Goal: Task Accomplishment & Management: Complete application form

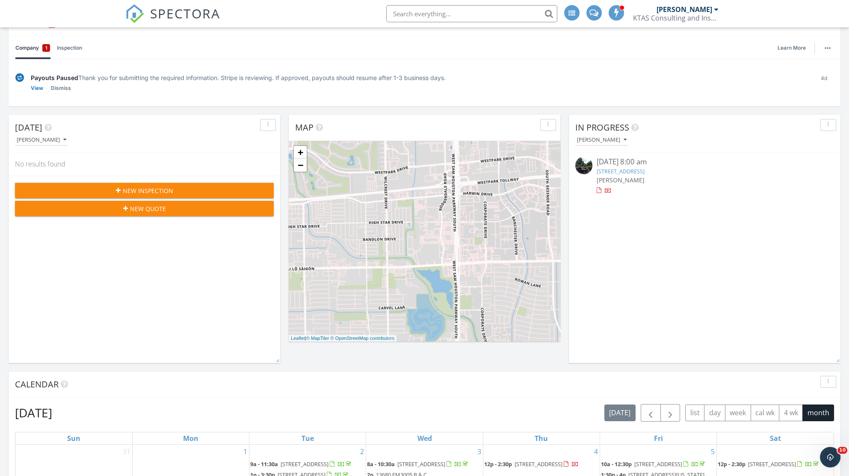
scroll to position [57, 0]
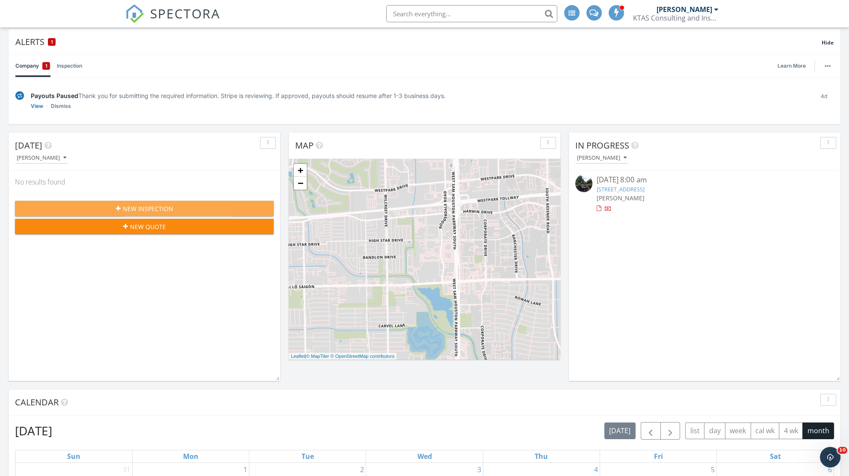
click at [132, 204] on span "New Inspection" at bounding box center [148, 208] width 50 height 9
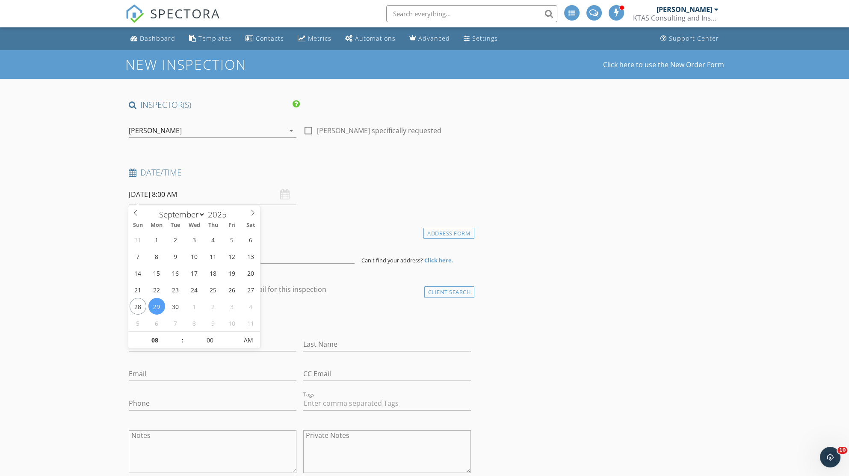
click at [199, 196] on input "09/29/2025 8:00 AM" at bounding box center [213, 194] width 168 height 21
select select "9"
click at [249, 213] on span at bounding box center [253, 211] width 15 height 12
type input "10/22/2025 8:00 AM"
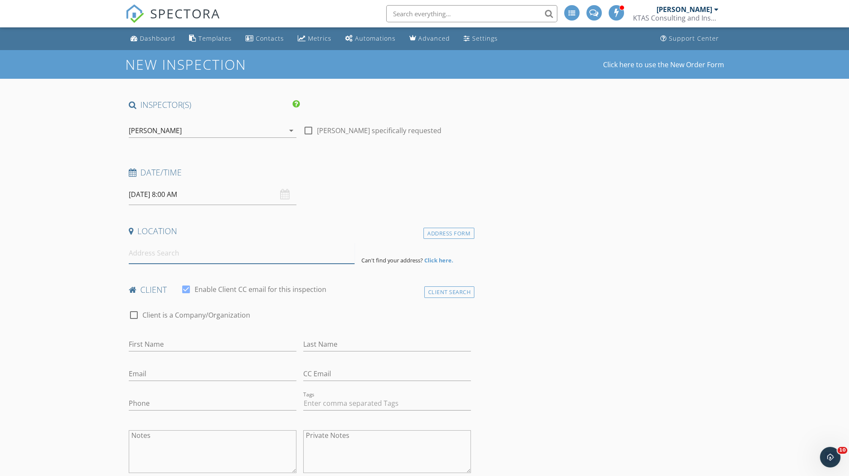
click at [232, 256] on input at bounding box center [242, 253] width 226 height 21
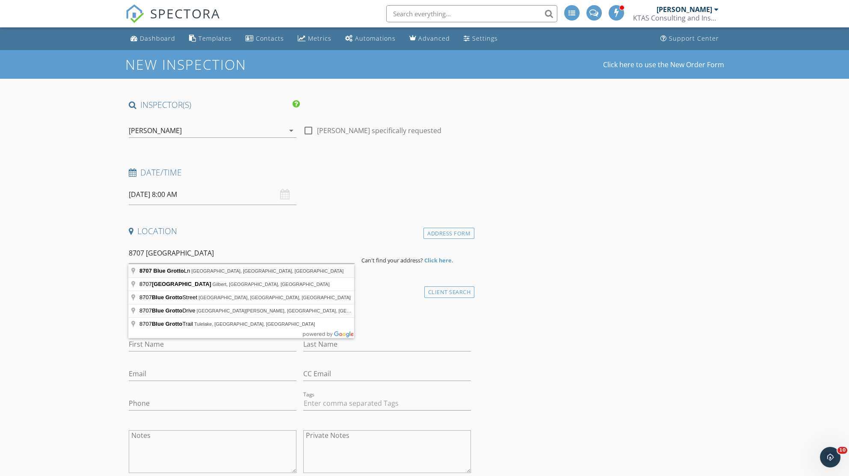
type input "8707 Blue Grotto Ln, Manvel, TX, USA"
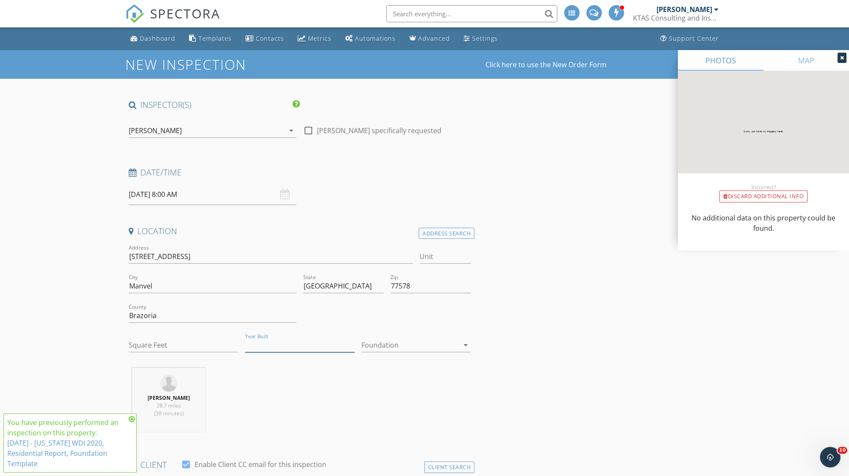
click at [294, 340] on input "Year Built" at bounding box center [299, 345] width 109 height 14
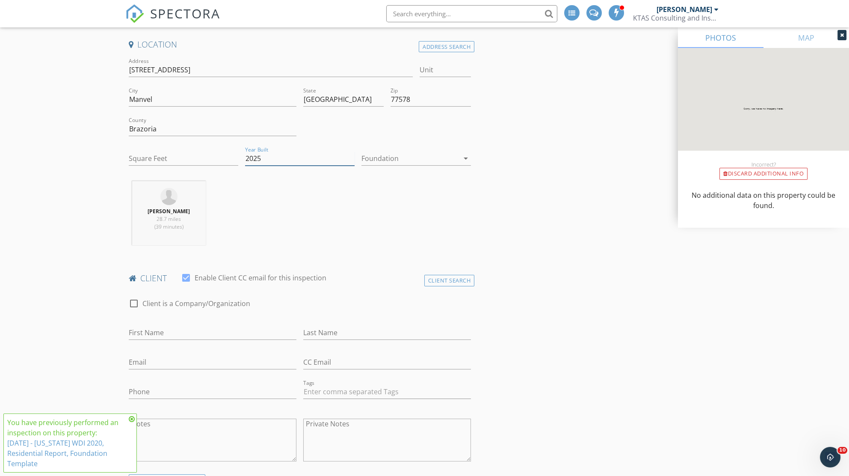
scroll to position [285, 0]
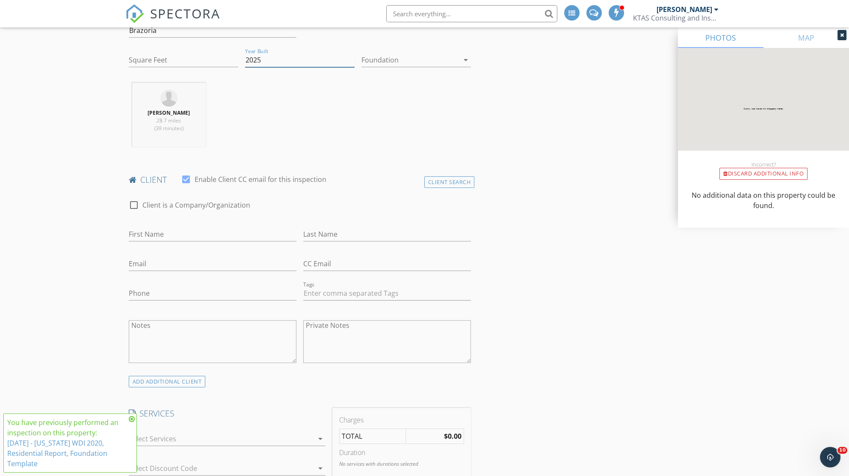
type input "2025"
click at [228, 228] on input "First Name" at bounding box center [213, 234] width 168 height 14
click at [163, 228] on input "Jamarr" at bounding box center [213, 234] width 168 height 14
click at [345, 232] on input "Last Name" at bounding box center [387, 234] width 168 height 14
click at [207, 233] on input "Jamarr" at bounding box center [213, 234] width 168 height 14
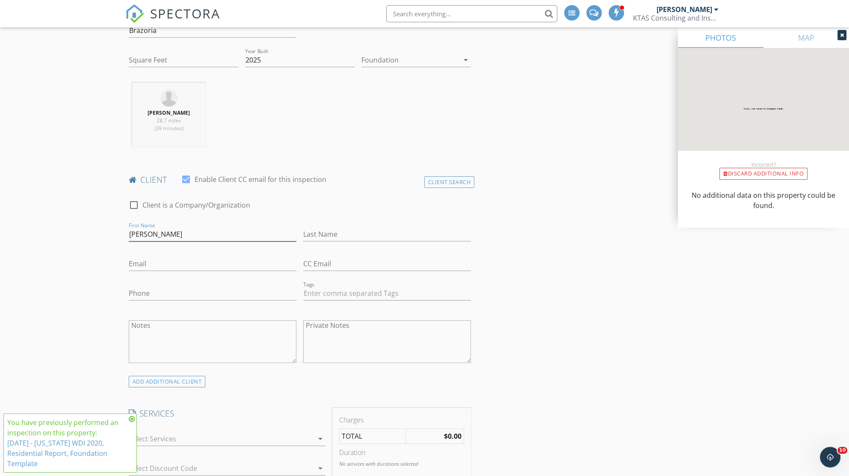
type input "J"
click at [453, 179] on div "Client Search" at bounding box center [449, 182] width 50 height 12
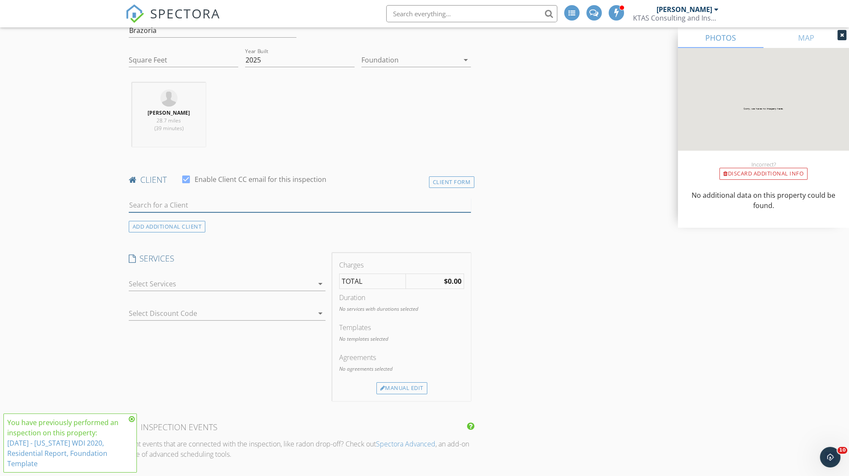
click at [248, 200] on input "text" at bounding box center [300, 205] width 343 height 14
type input "jam"
click at [187, 224] on div "Jamarr Carswell" at bounding box center [196, 221] width 86 height 10
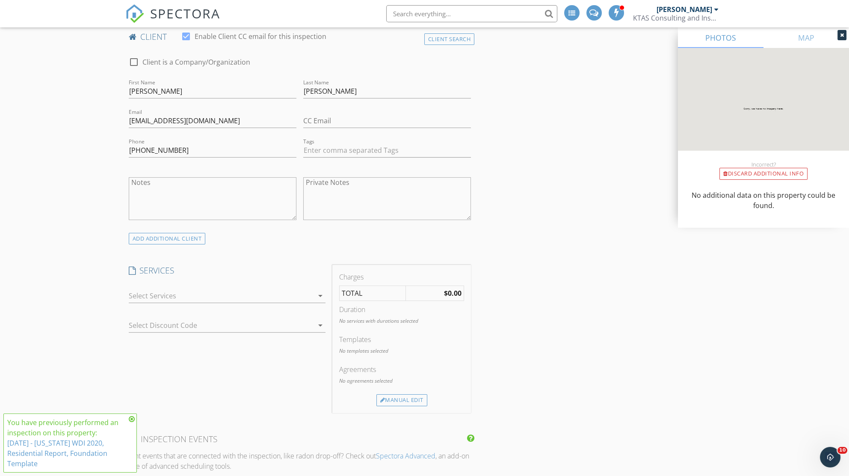
scroll to position [456, 0]
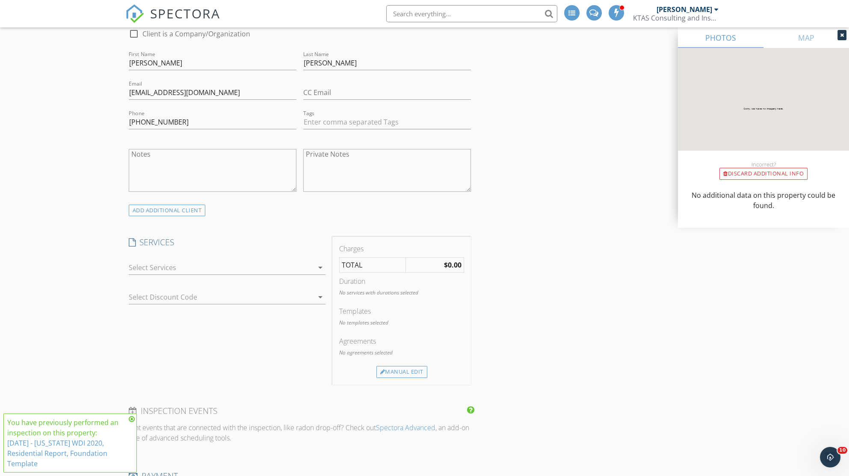
click at [306, 269] on div at bounding box center [221, 267] width 185 height 14
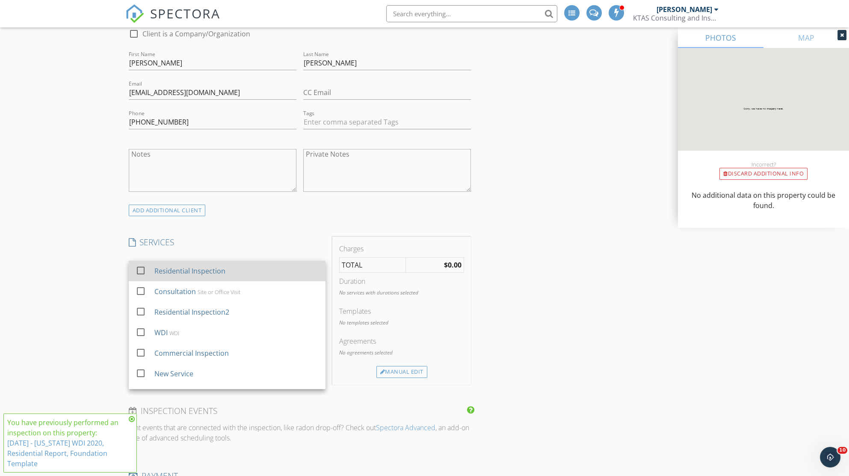
click at [222, 272] on div "Residential Inspection" at bounding box center [189, 271] width 71 height 10
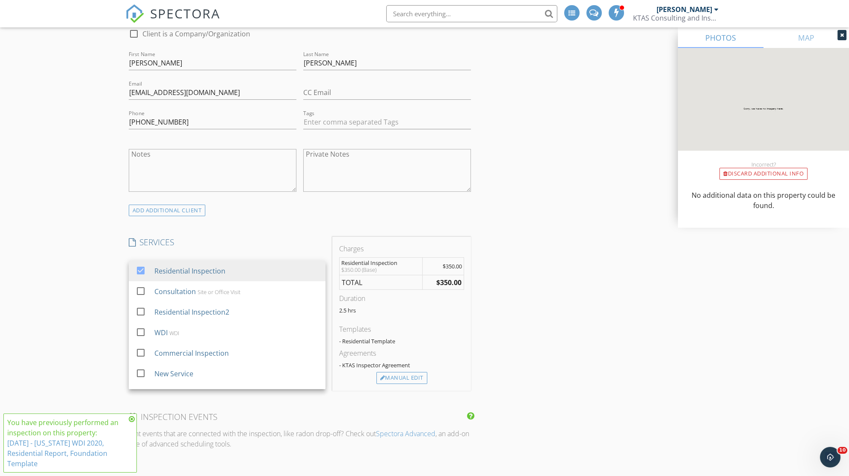
click at [599, 361] on div "INSPECTOR(S) check_box Daniel Preciado PRIMARY Daniel Preciado arrow_drop_down …" at bounding box center [424, 394] width 599 height 1502
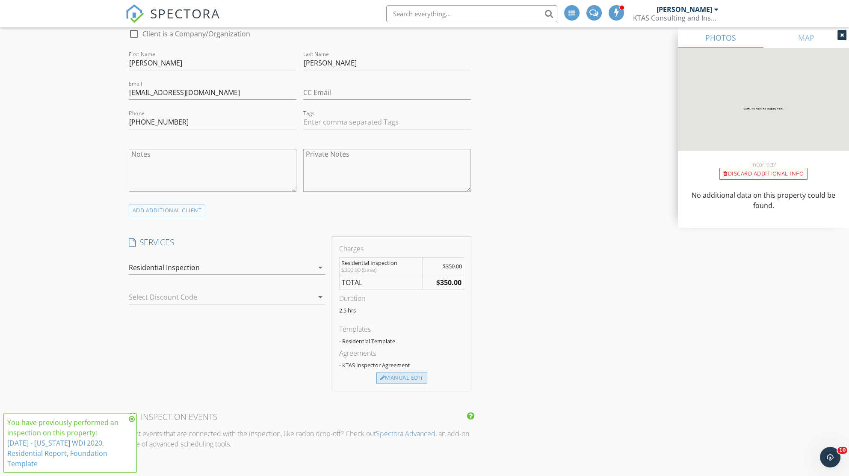
click at [405, 379] on div "Manual Edit" at bounding box center [401, 378] width 51 height 12
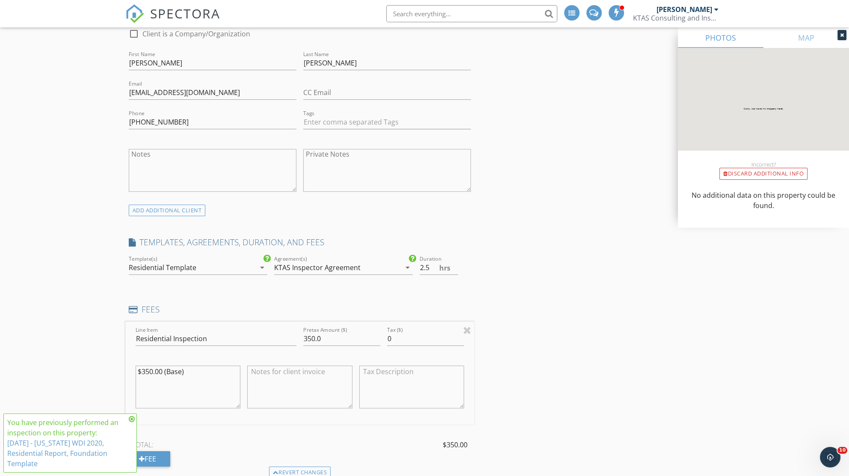
click at [258, 266] on icon "arrow_drop_down" at bounding box center [262, 267] width 10 height 10
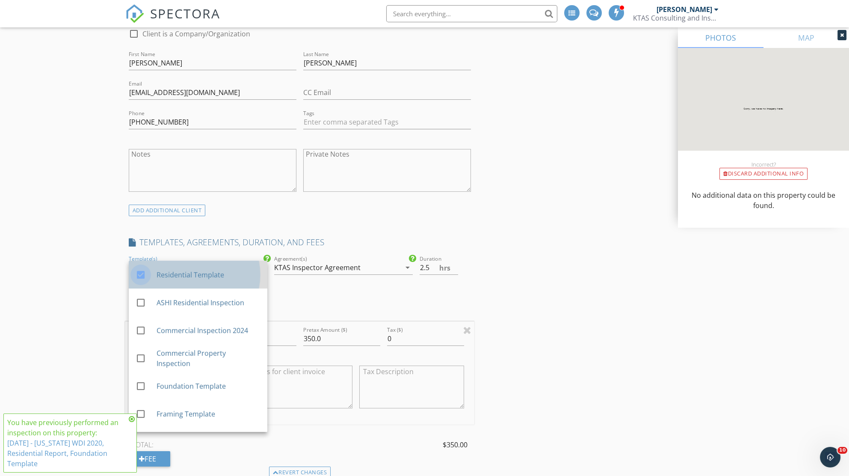
click at [139, 271] on div at bounding box center [140, 274] width 15 height 15
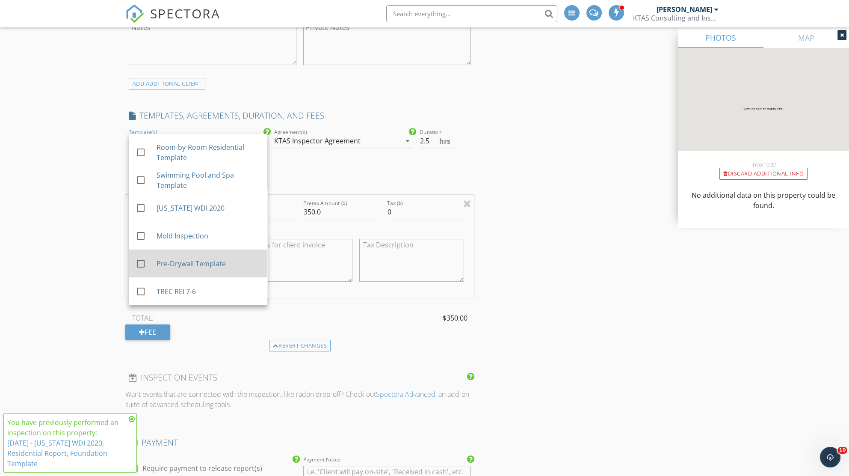
scroll to position [684, 0]
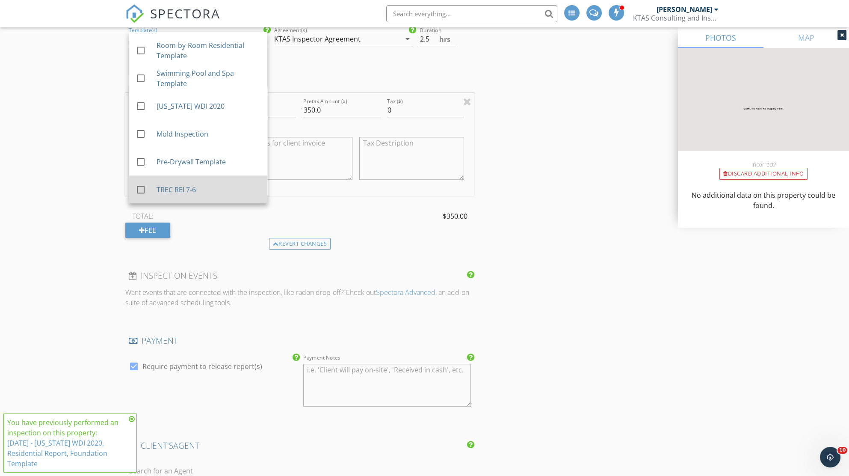
click at [143, 186] on div at bounding box center [140, 189] width 15 height 15
click at [526, 224] on div "INSPECTOR(S) check_box Daniel Preciado PRIMARY Daniel Preciado arrow_drop_down …" at bounding box center [424, 210] width 599 height 1590
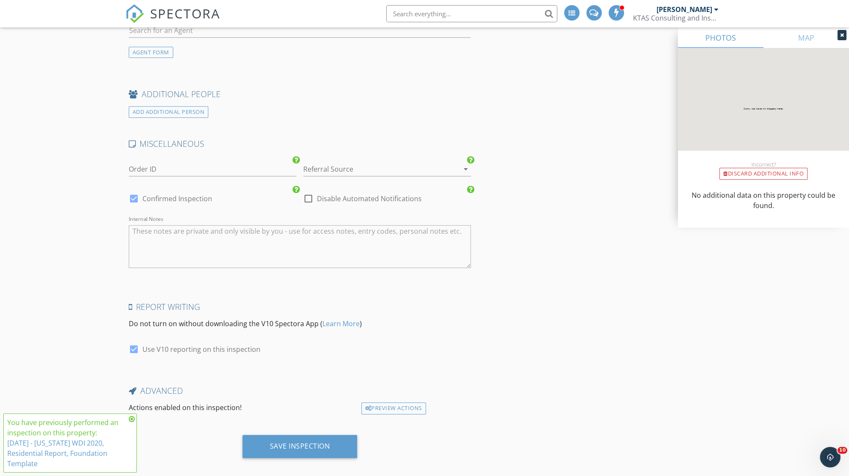
scroll to position [1232, 0]
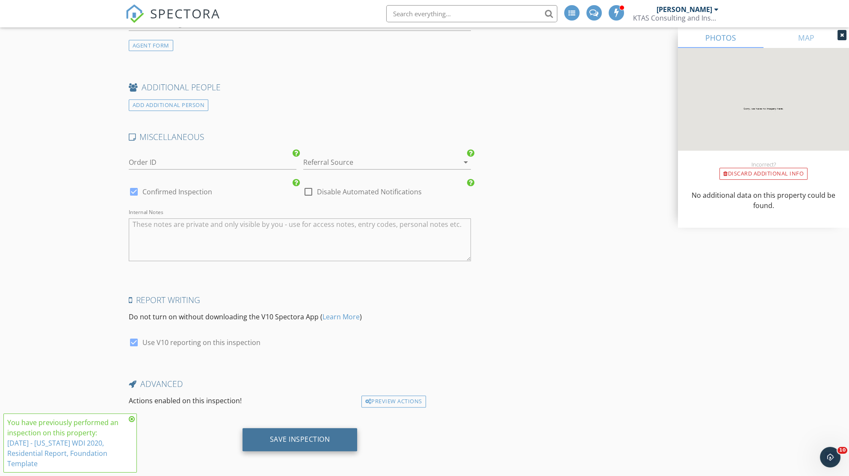
click at [287, 444] on div "Save Inspection" at bounding box center [300, 439] width 115 height 23
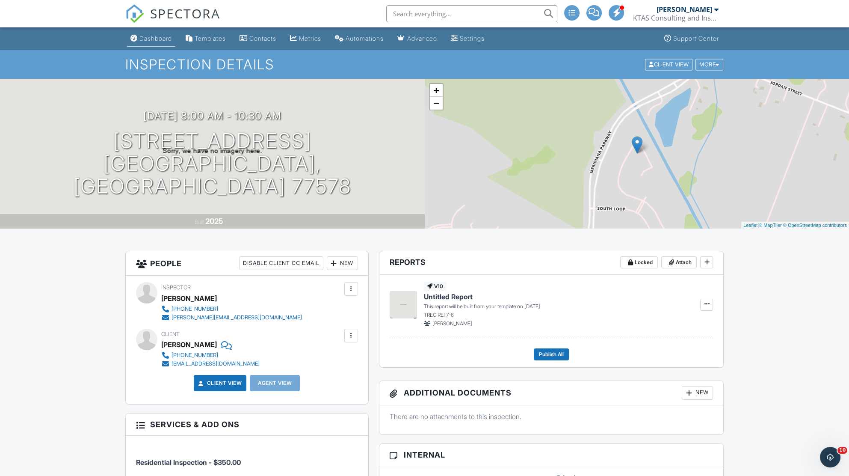
click at [147, 36] on div "Dashboard" at bounding box center [155, 38] width 33 height 7
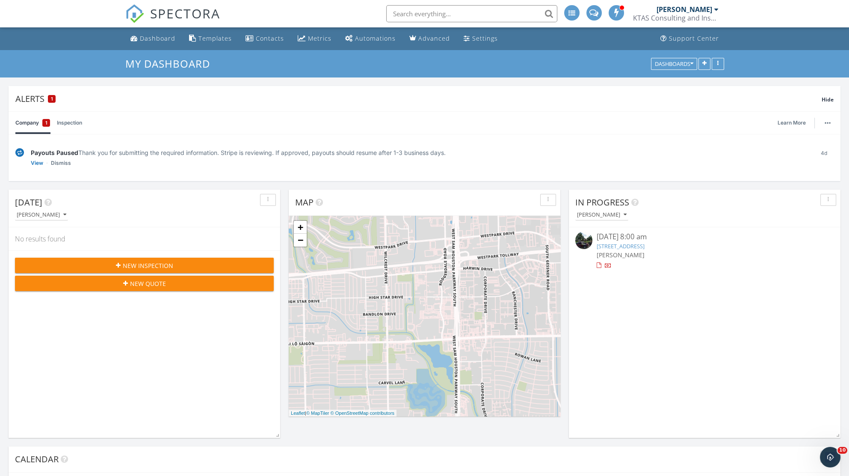
click at [137, 270] on button "New Inspection" at bounding box center [144, 264] width 259 height 15
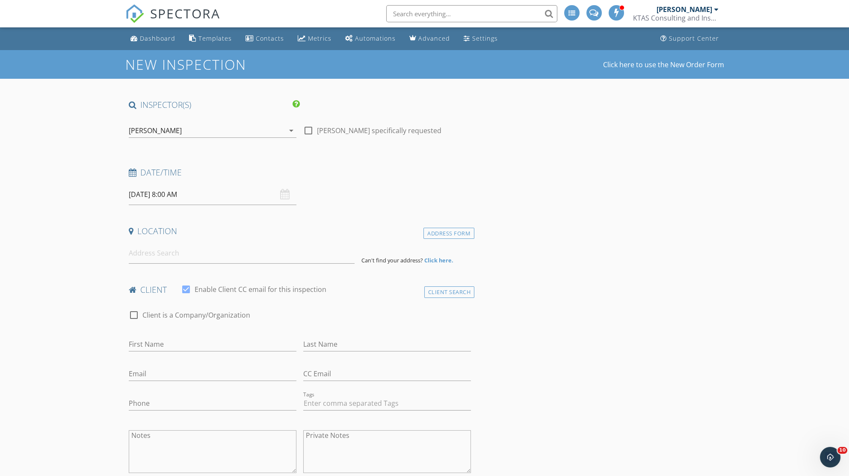
click at [205, 190] on input "[DATE] 8:00 AM" at bounding box center [213, 194] width 168 height 21
click at [339, 204] on div "Date/Time [DATE] 8:00 AM" at bounding box center [299, 186] width 349 height 38
click at [213, 198] on input "[DATE] 8:00 AM" at bounding box center [213, 194] width 168 height 21
type input "09"
type input "[DATE] 9:00 AM"
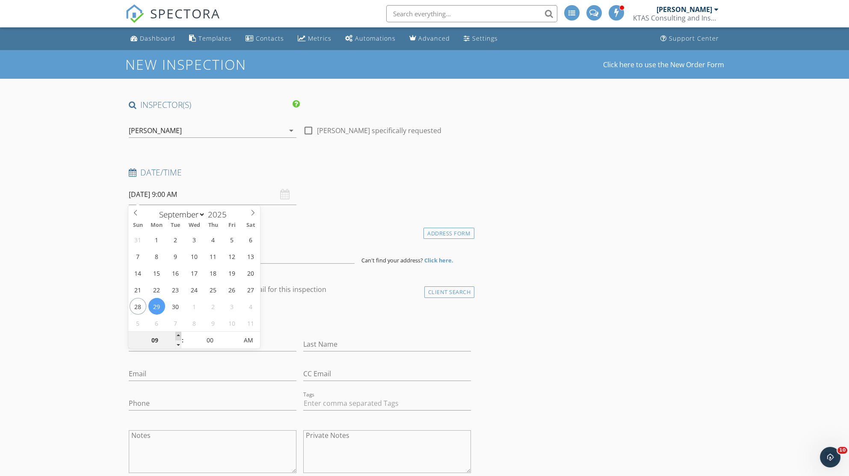
click at [178, 333] on span at bounding box center [178, 335] width 6 height 9
type input "10"
type input "[DATE] 10:00 AM"
click at [178, 333] on span at bounding box center [178, 335] width 6 height 9
type input "11"
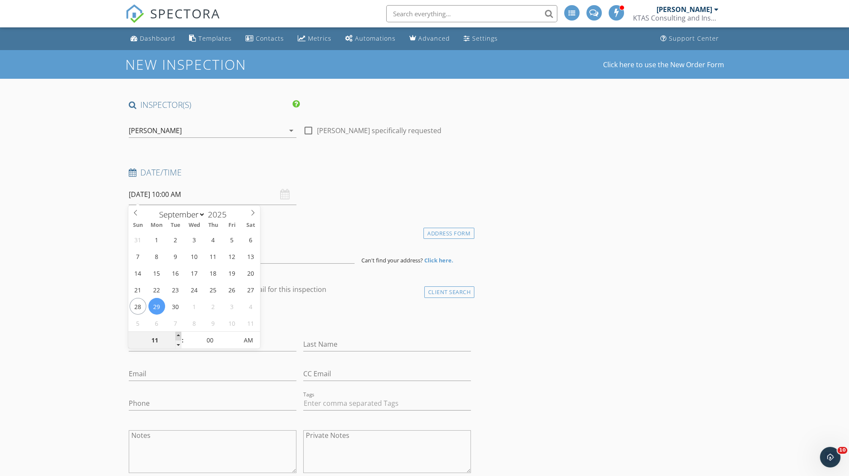
type input "[DATE] 11:00 AM"
click at [178, 333] on span at bounding box center [178, 335] width 6 height 9
type input "12"
type input "[DATE] 12:00 PM"
click at [178, 333] on span at bounding box center [178, 335] width 6 height 9
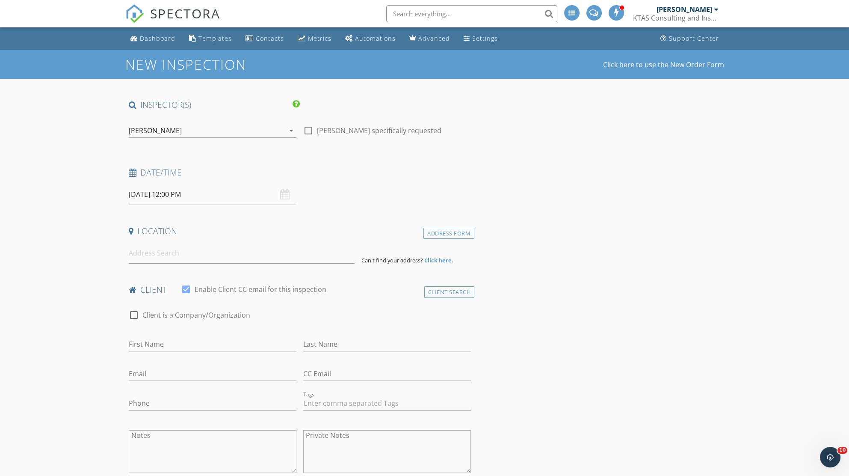
click at [190, 251] on input at bounding box center [242, 253] width 226 height 21
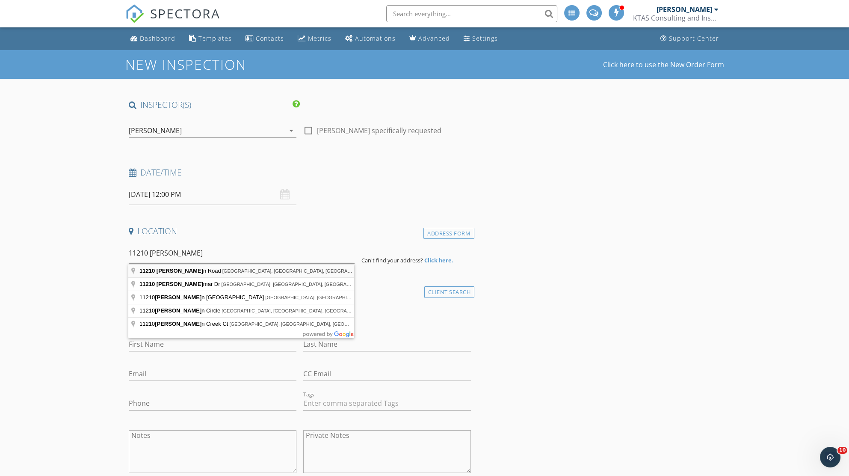
type input "[STREET_ADDRESS][PERSON_NAME][PERSON_NAME]"
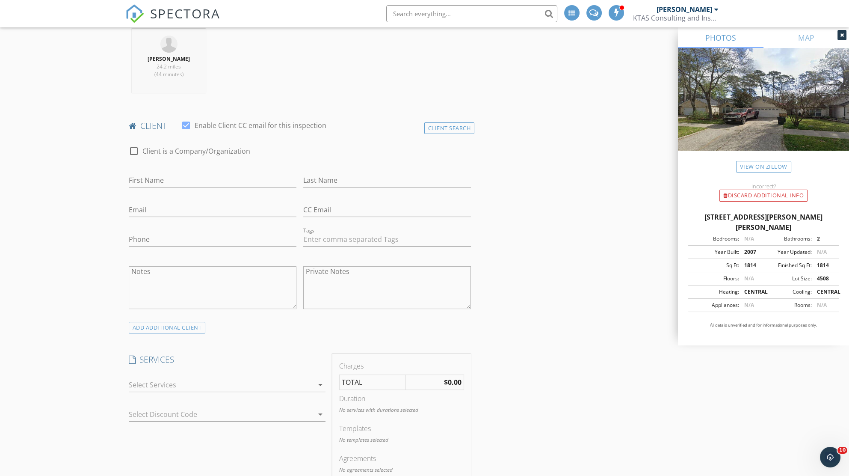
scroll to position [342, 0]
click at [312, 383] on div at bounding box center [221, 381] width 185 height 14
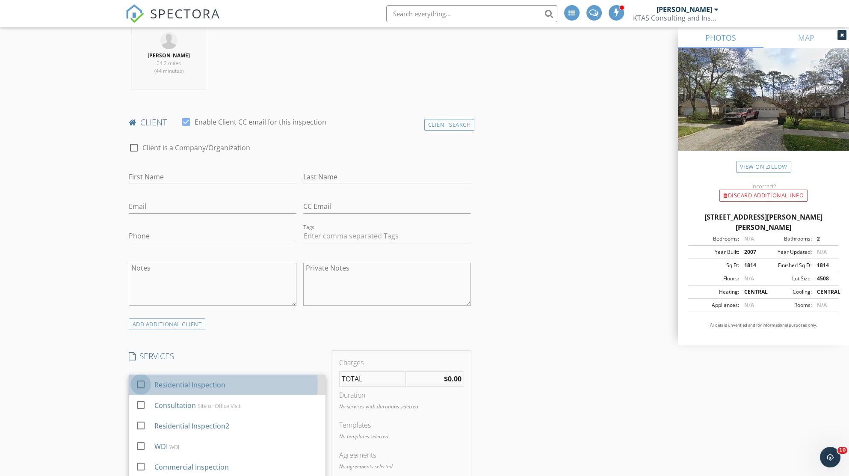
click at [145, 383] on div at bounding box center [140, 384] width 15 height 15
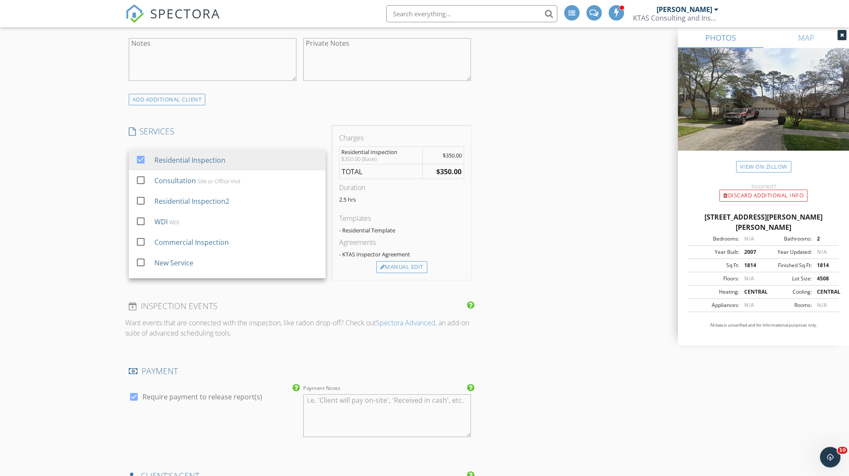
scroll to position [570, 0]
click at [394, 262] on div "Manual Edit" at bounding box center [401, 263] width 51 height 12
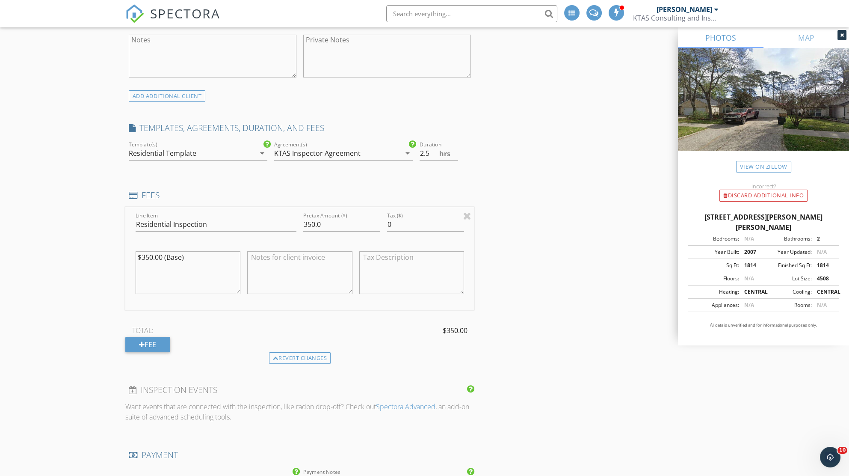
click at [263, 150] on icon "arrow_drop_down" at bounding box center [262, 153] width 10 height 10
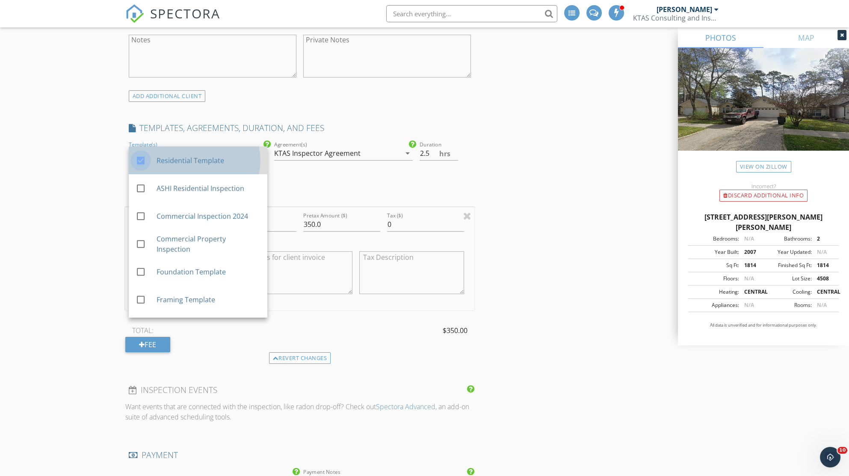
click at [138, 159] on div at bounding box center [140, 160] width 15 height 15
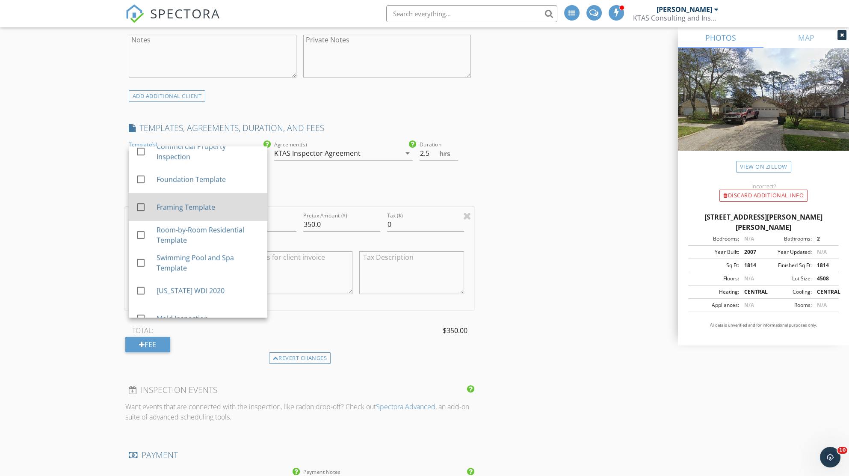
scroll to position [163, 0]
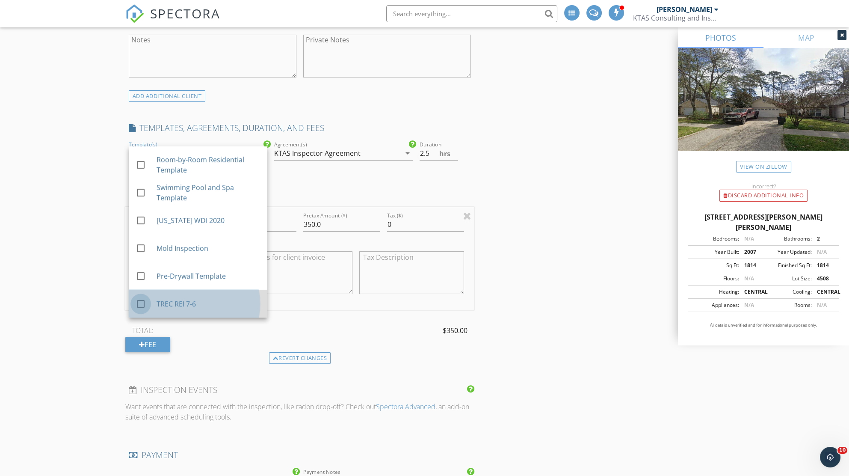
click at [135, 301] on div at bounding box center [140, 303] width 15 height 15
click at [84, 276] on div "New Inspection Click here to use the New Order Form INSPECTOR(S) check_box [PER…" at bounding box center [424, 310] width 849 height 1660
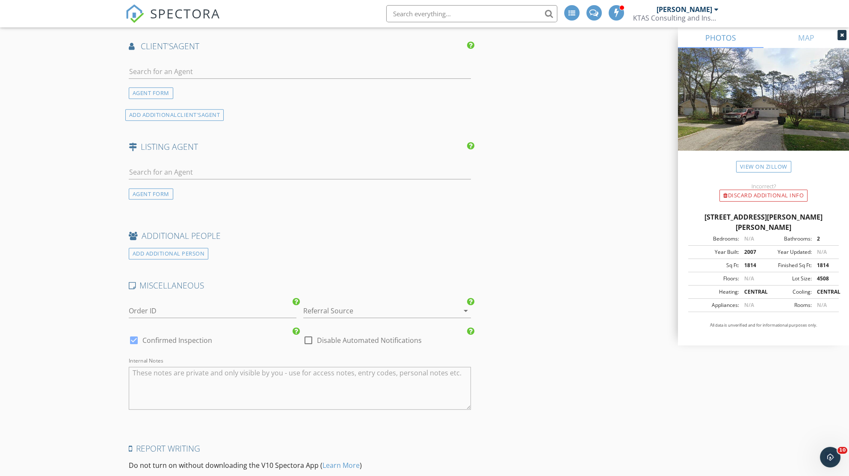
scroll to position [1232, 0]
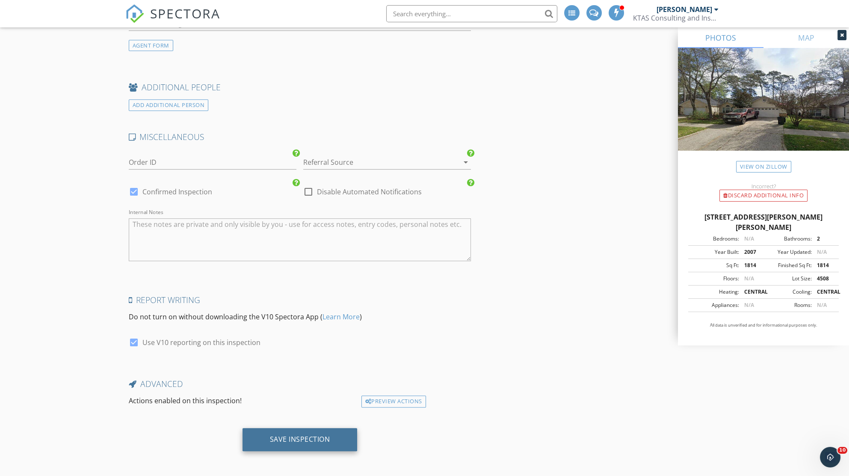
click at [293, 441] on div "Save Inspection" at bounding box center [300, 439] width 115 height 23
